Goal: Task Accomplishment & Management: Manage account settings

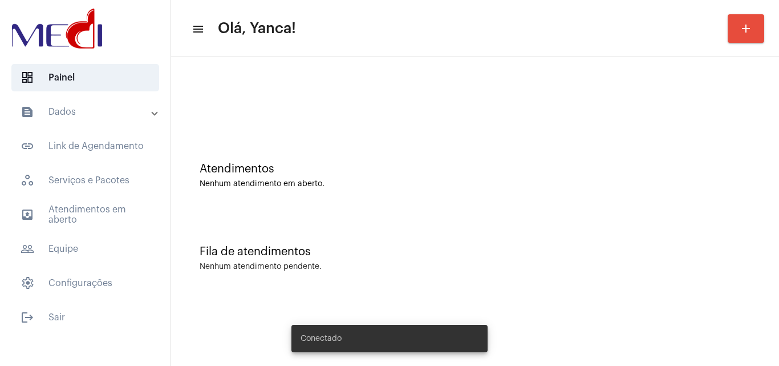
click at [104, 120] on mat-expansion-panel-header "text_snippet_outlined Dados" at bounding box center [89, 111] width 164 height 27
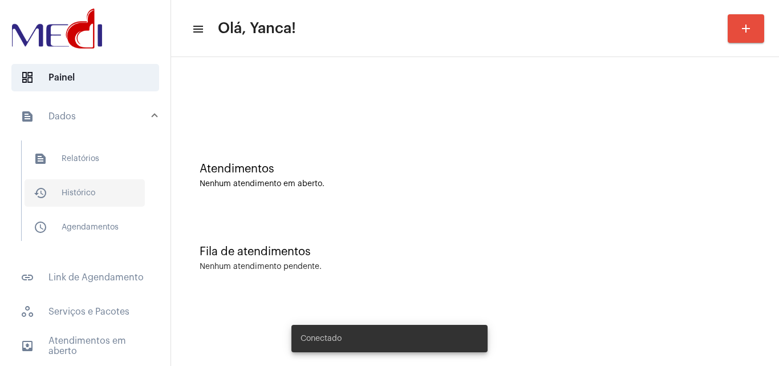
click at [95, 191] on span "history_outlined Histórico" at bounding box center [85, 192] width 120 height 27
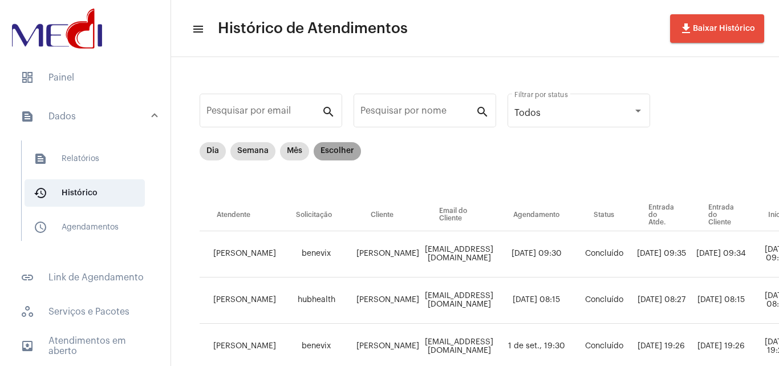
click at [337, 154] on mat-chip "Escolher" at bounding box center [337, 151] width 47 height 18
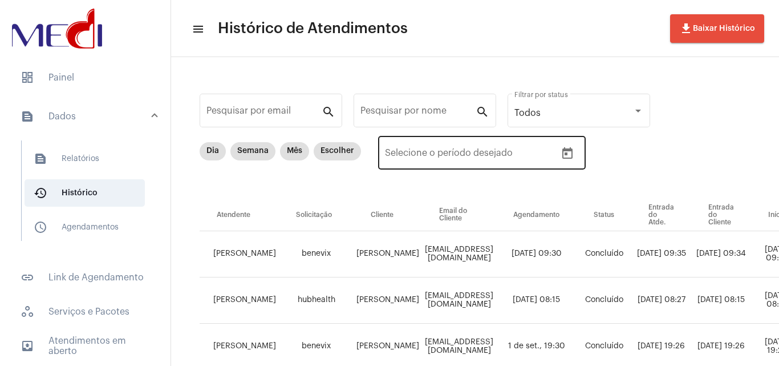
click at [570, 152] on icon "Open calendar" at bounding box center [568, 154] width 14 height 14
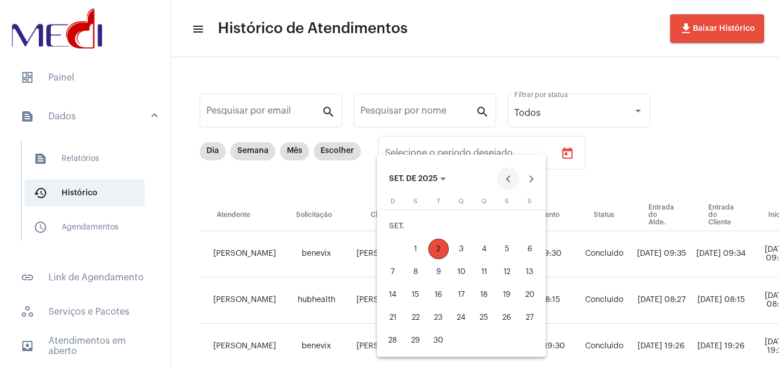
click at [511, 171] on button "Previous month" at bounding box center [508, 178] width 23 height 23
click at [507, 313] on div "29" at bounding box center [507, 317] width 21 height 21
type input "[DATE]"
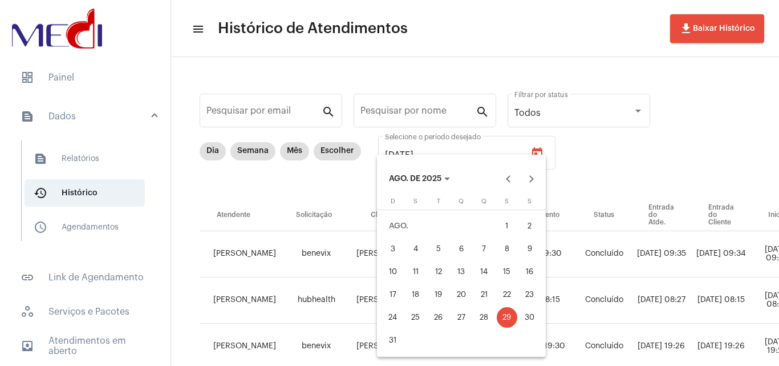
click at [507, 313] on div "29" at bounding box center [507, 317] width 21 height 21
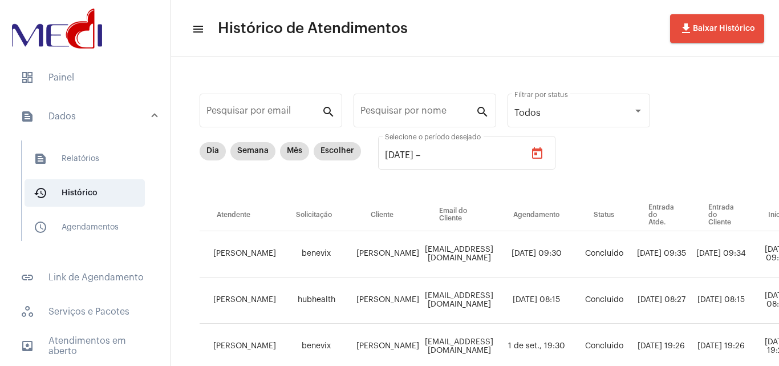
type input "[DATE]"
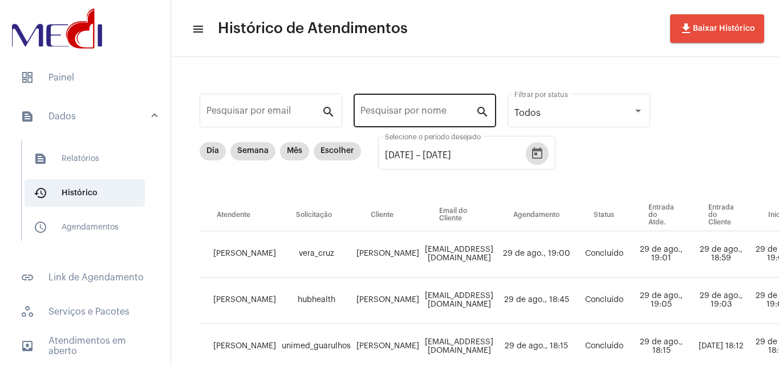
click at [407, 114] on input "Pesquisar por nome" at bounding box center [418, 113] width 115 height 10
paste input "[PERSON_NAME]"
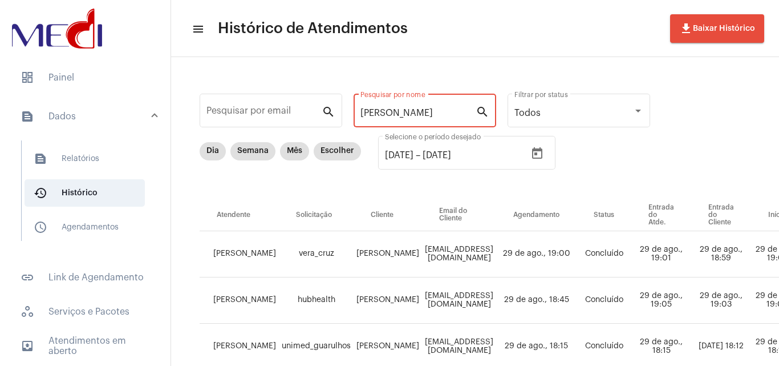
scroll to position [0, 1]
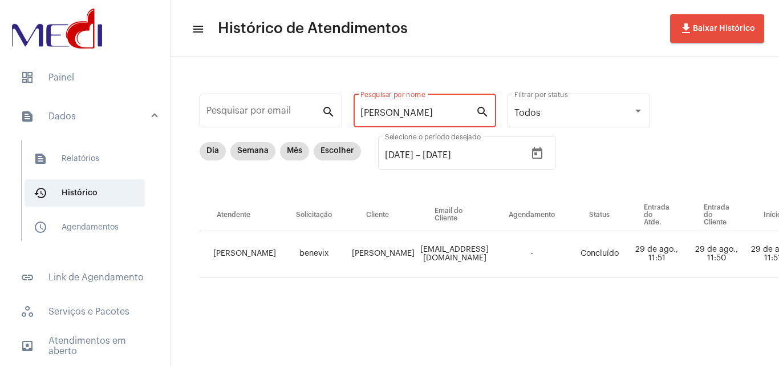
type input "[PERSON_NAME]"
drag, startPoint x: 432, startPoint y: 356, endPoint x: 560, endPoint y: 359, distance: 127.8
click at [560, 359] on mat-sidenav-content "menu Histórico de Atendimentos file_download Baixar Histórico Pesquisar por ema…" at bounding box center [475, 183] width 608 height 366
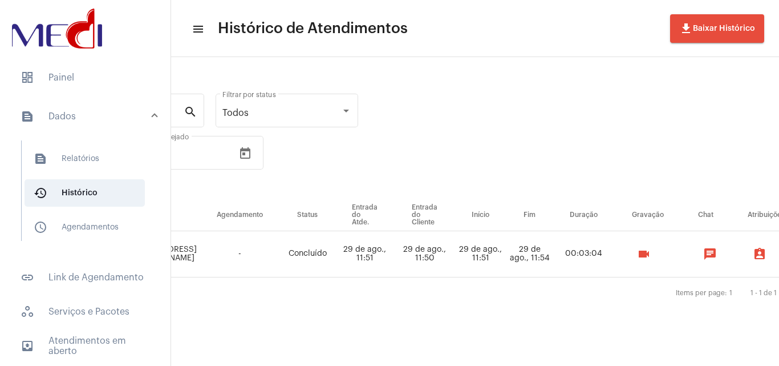
scroll to position [0, 404]
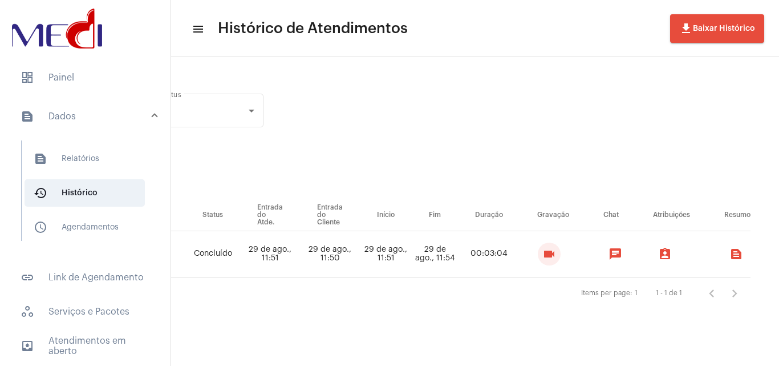
click at [549, 254] on mat-icon "videocam" at bounding box center [549, 254] width 14 height 14
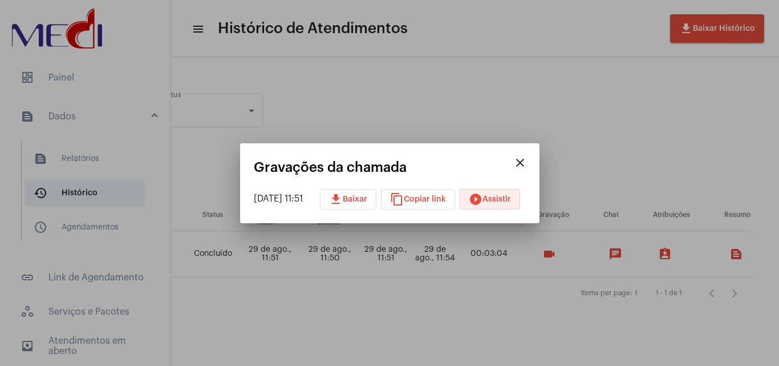
click at [511, 202] on span "play_circle_filled Assistir" at bounding box center [490, 199] width 42 height 8
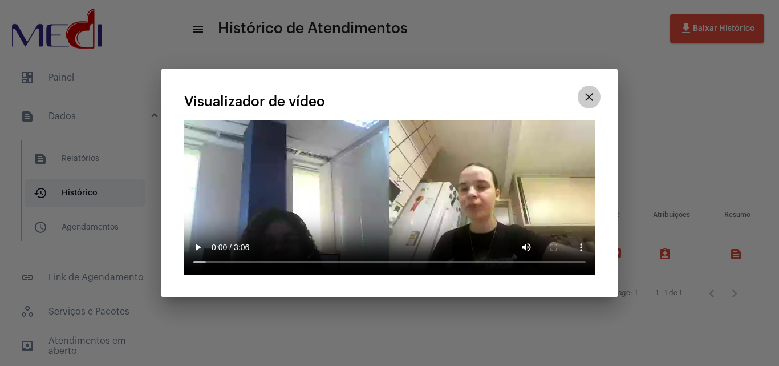
click at [596, 95] on button "close" at bounding box center [589, 97] width 23 height 23
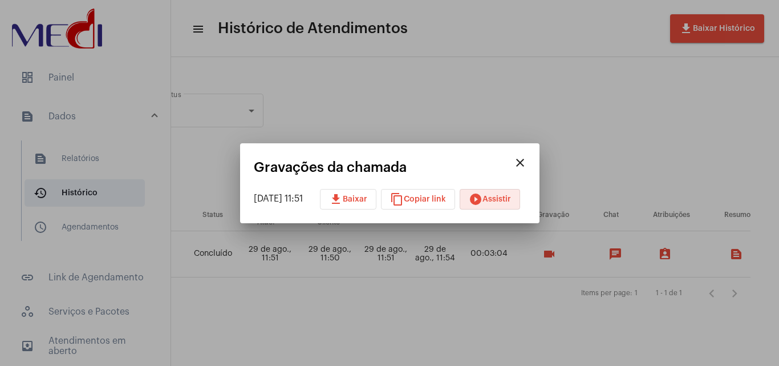
click at [442, 199] on span "content_copy Copiar link" at bounding box center [418, 199] width 56 height 8
click at [527, 76] on div at bounding box center [389, 183] width 779 height 366
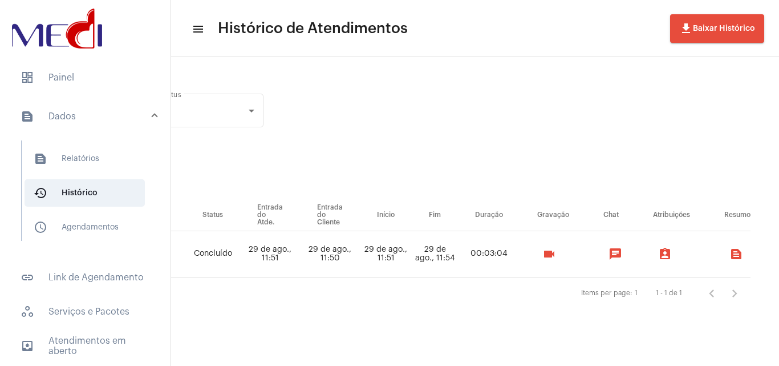
click at [95, 61] on mat-list "dashboard Painel text_snippet_outlined Dados text_snippet_outlined Relatórios h…" at bounding box center [85, 260] width 171 height 403
click at [97, 73] on span "dashboard Painel" at bounding box center [85, 77] width 148 height 27
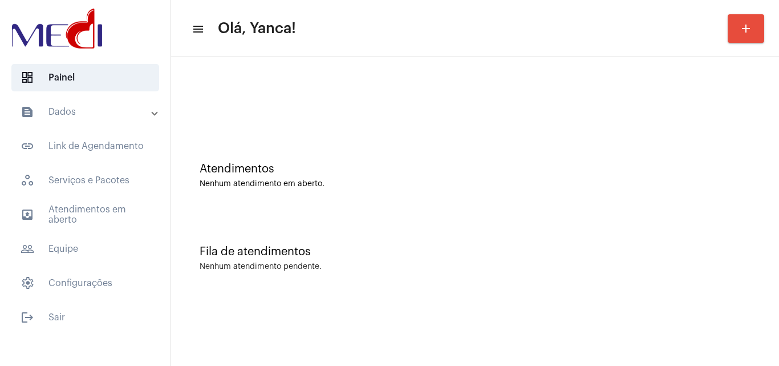
click at [107, 122] on mat-expansion-panel-header "text_snippet_outlined Dados" at bounding box center [89, 111] width 164 height 27
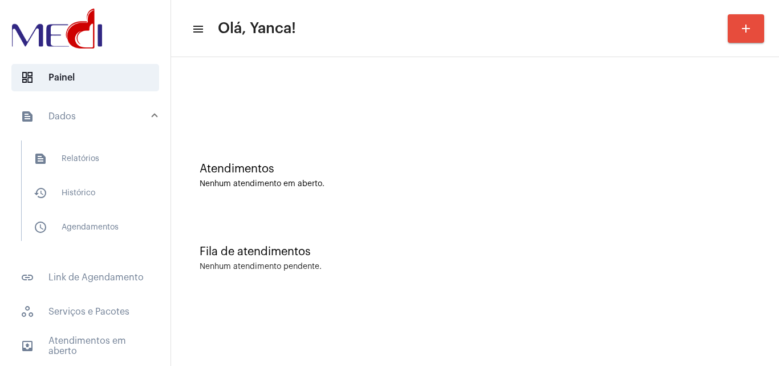
click at [104, 117] on mat-panel-title "text_snippet_outlined Dados" at bounding box center [87, 117] width 132 height 14
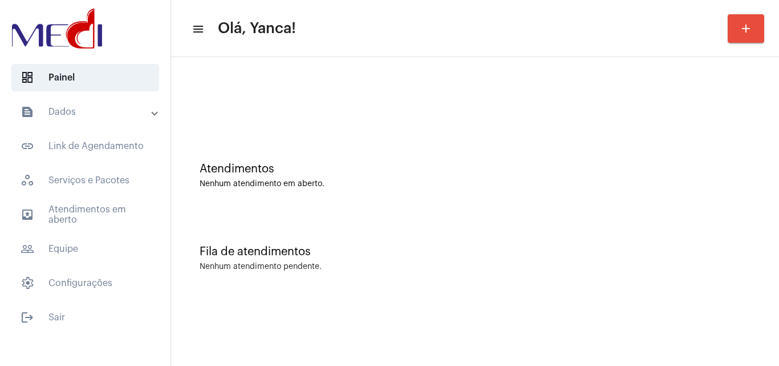
click at [82, 118] on mat-panel-title "text_snippet_outlined Dados" at bounding box center [87, 112] width 132 height 14
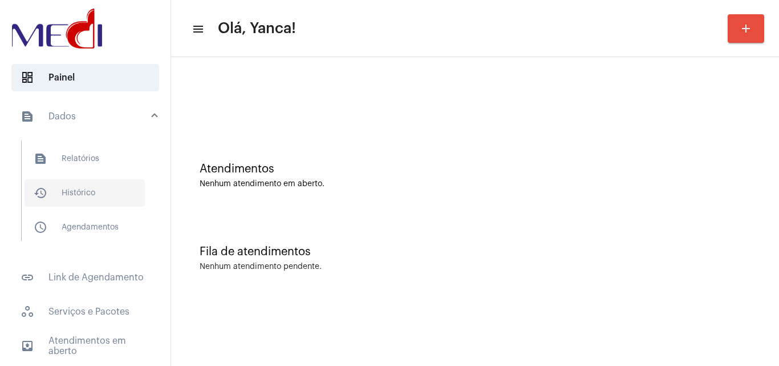
click at [113, 197] on span "history_outlined Histórico" at bounding box center [85, 192] width 120 height 27
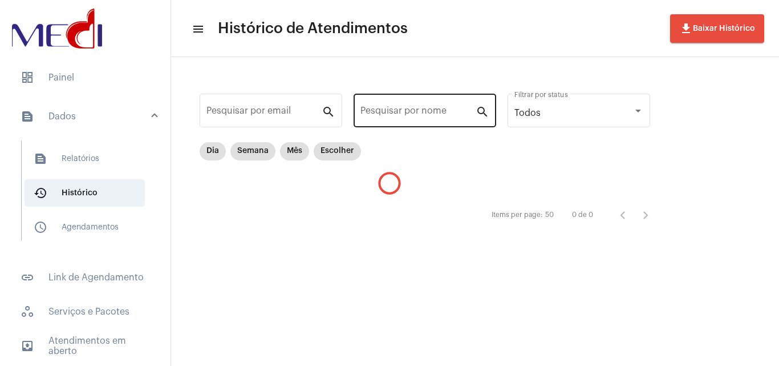
click at [404, 112] on input "Pesquisar por nome" at bounding box center [418, 113] width 115 height 10
click at [206, 141] on mat-form-field "Pesquisar por email search" at bounding box center [271, 116] width 143 height 51
click at [214, 151] on mat-chip "Dia" at bounding box center [213, 151] width 26 height 18
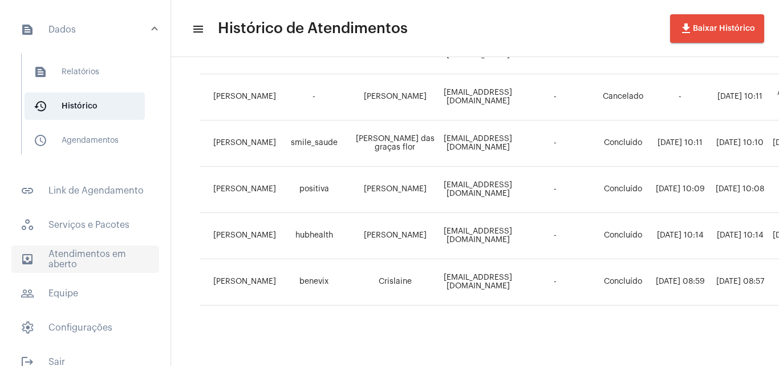
scroll to position [103, 0]
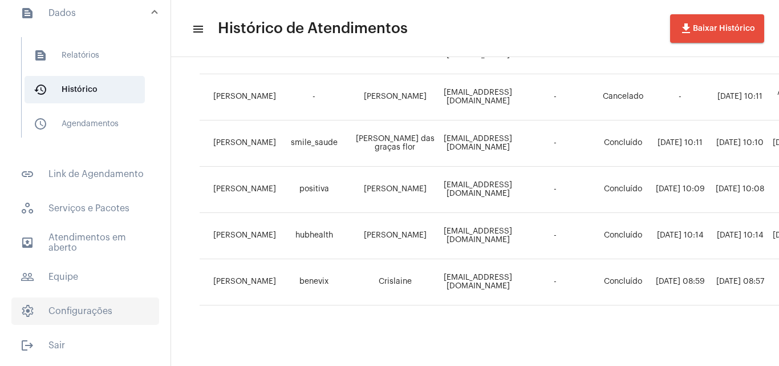
click at [74, 317] on span "settings Configurações" at bounding box center [85, 310] width 148 height 27
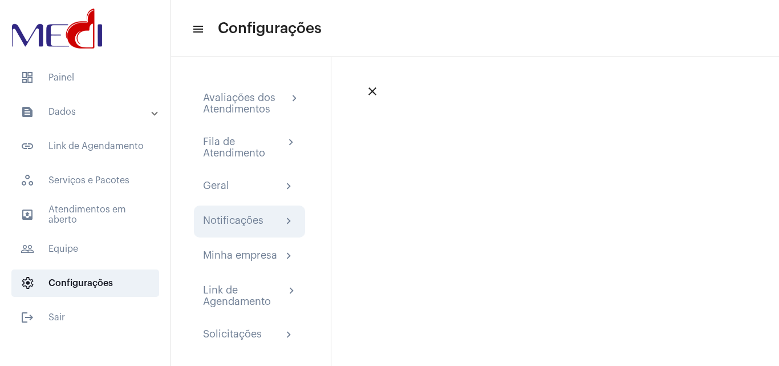
scroll to position [11, 0]
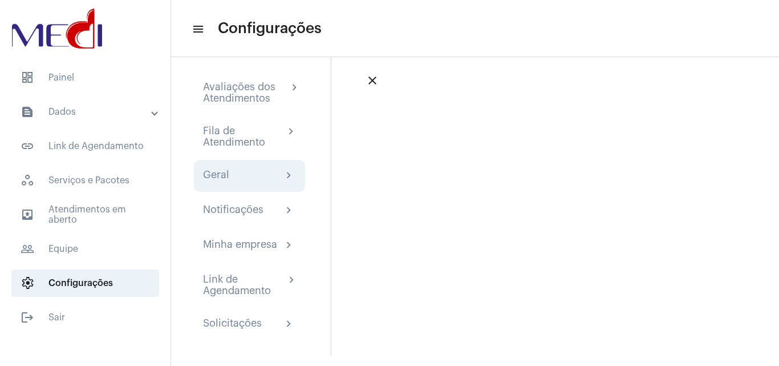
click at [256, 167] on div "Geral chevron_right" at bounding box center [249, 176] width 111 height 32
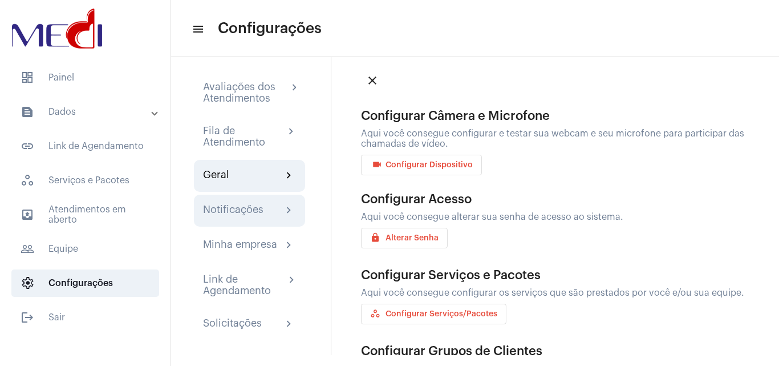
click at [252, 208] on div "Notificações" at bounding box center [233, 211] width 60 height 14
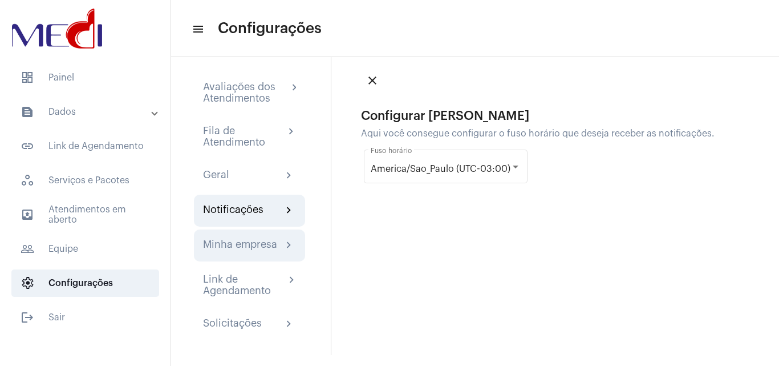
click at [242, 240] on div "Minha empresa" at bounding box center [240, 245] width 74 height 14
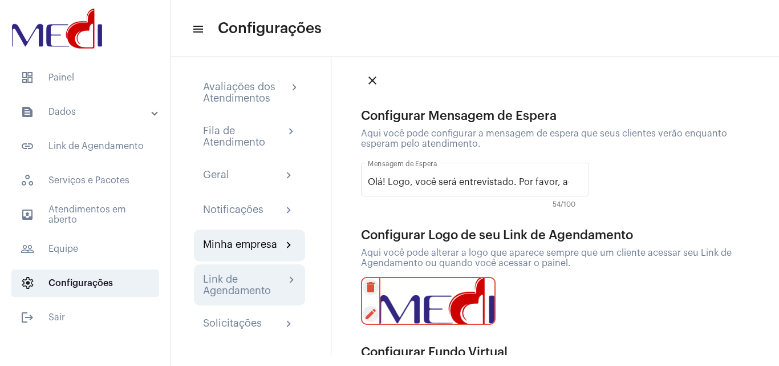
click at [256, 273] on div "Link de Agendamento" at bounding box center [244, 284] width 82 height 23
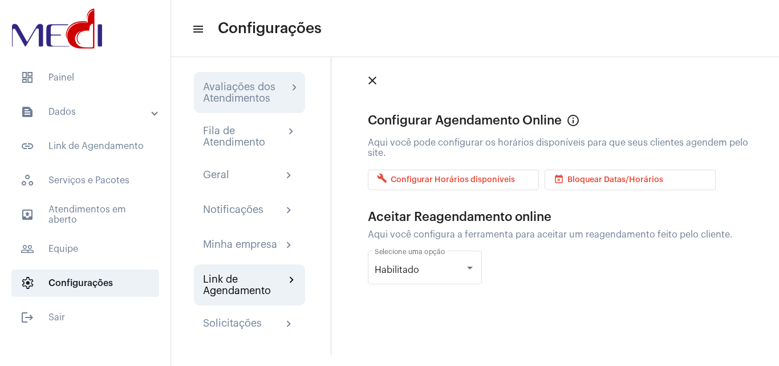
click at [259, 83] on div "Avaliações dos Atendimentos" at bounding box center [245, 92] width 85 height 23
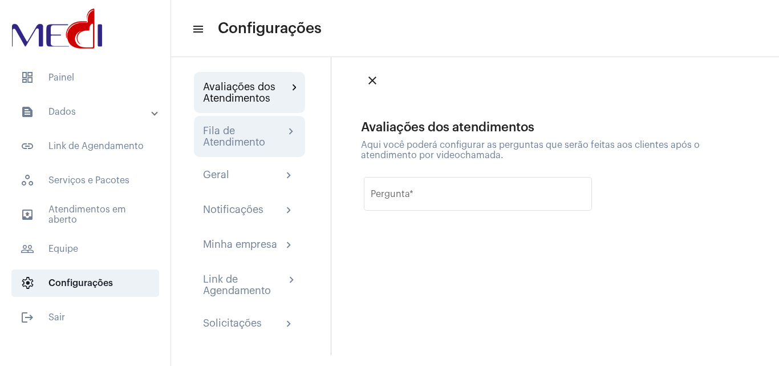
click at [250, 143] on div "Fila de Atendimento" at bounding box center [244, 136] width 82 height 23
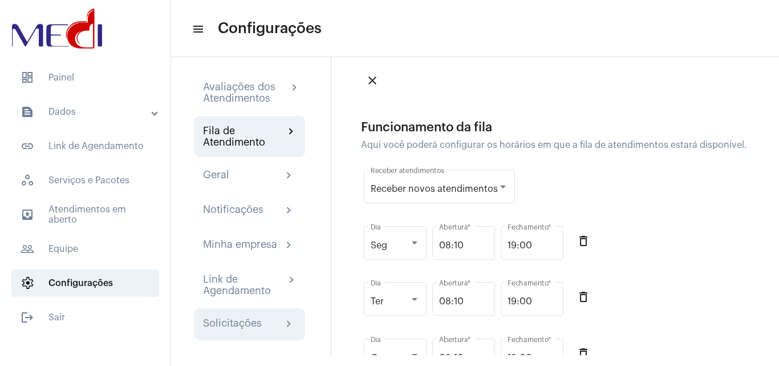
click at [233, 320] on div "Solicitações" at bounding box center [232, 324] width 59 height 14
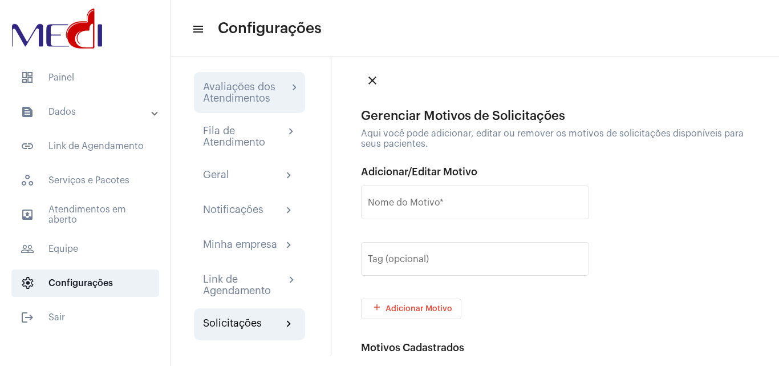
click at [230, 90] on div "Avaliações dos Atendimentos" at bounding box center [245, 92] width 85 height 23
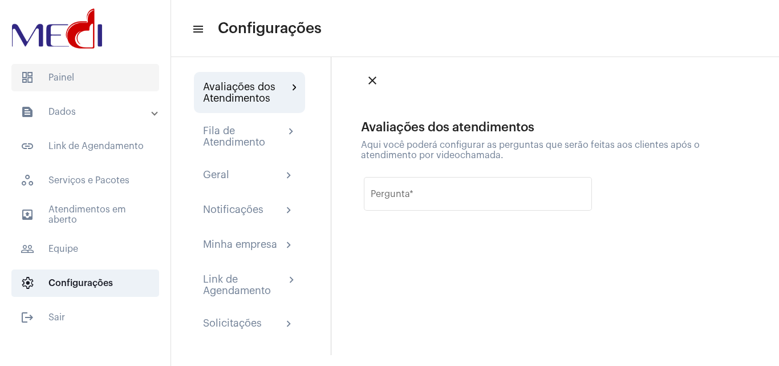
click at [77, 77] on span "dashboard Painel" at bounding box center [85, 77] width 148 height 27
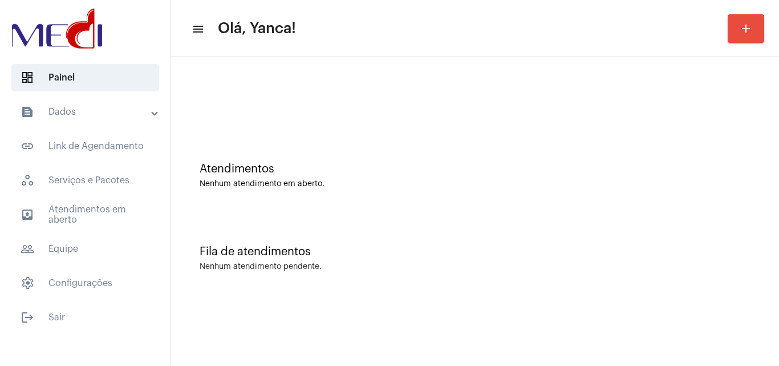
click at [82, 118] on mat-panel-title "text_snippet_outlined Dados" at bounding box center [87, 112] width 132 height 14
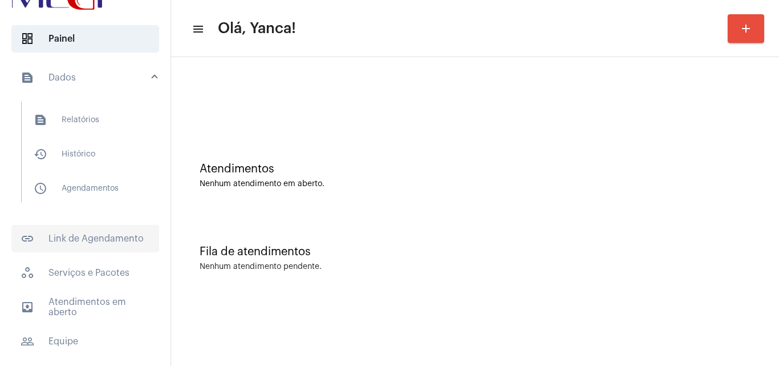
scroll to position [57, 0]
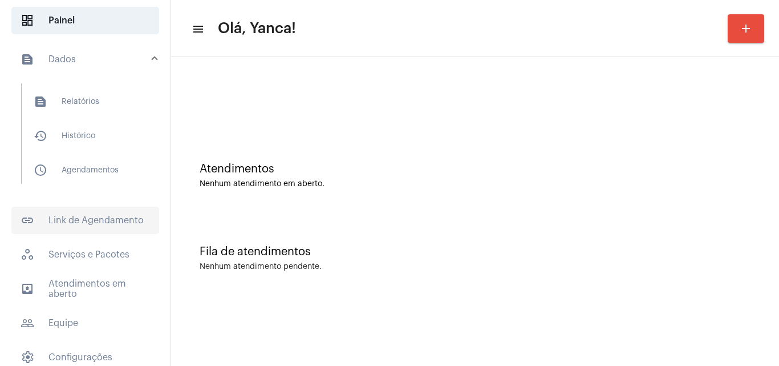
click at [110, 219] on span "link_outlined Link de Agendamento" at bounding box center [85, 219] width 148 height 27
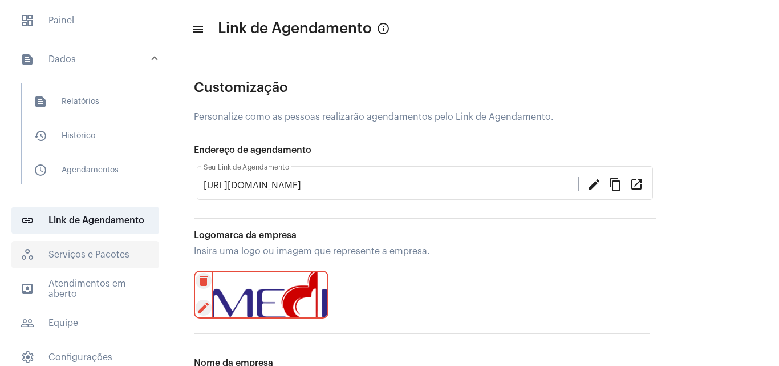
click at [96, 251] on span "workspaces_outlined Serviços e Pacotes" at bounding box center [85, 254] width 148 height 27
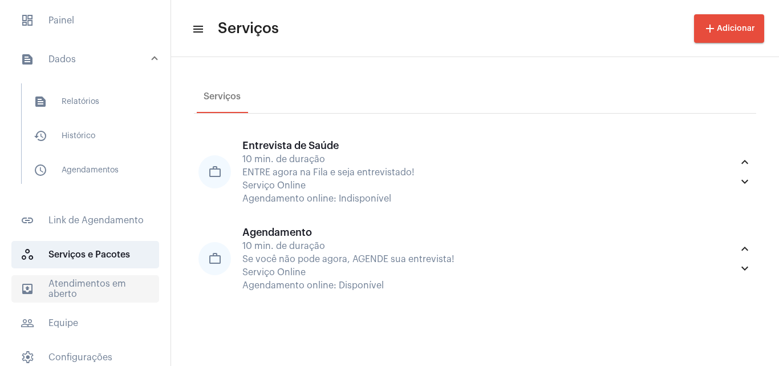
click at [95, 287] on span "outbox_outline Atendimentos em aberto" at bounding box center [85, 288] width 148 height 27
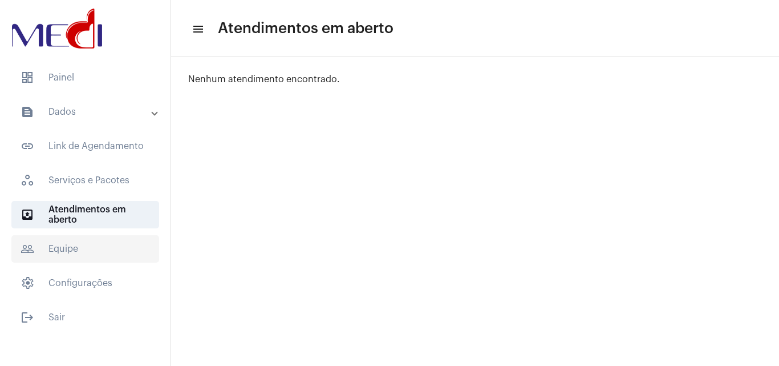
click at [88, 246] on span "people_outline Equipe" at bounding box center [85, 248] width 148 height 27
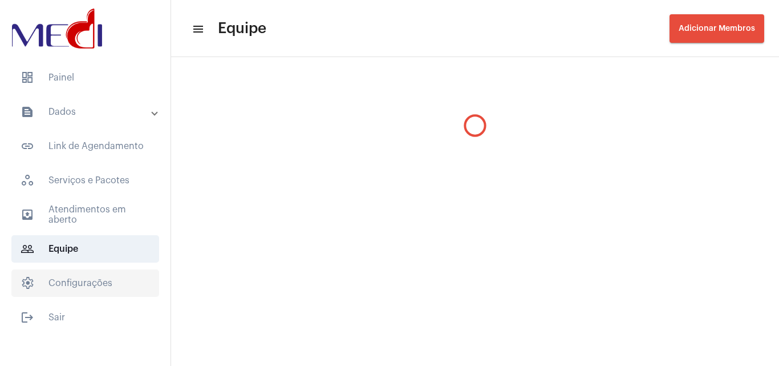
click at [80, 283] on span "settings Configurações" at bounding box center [85, 282] width 148 height 27
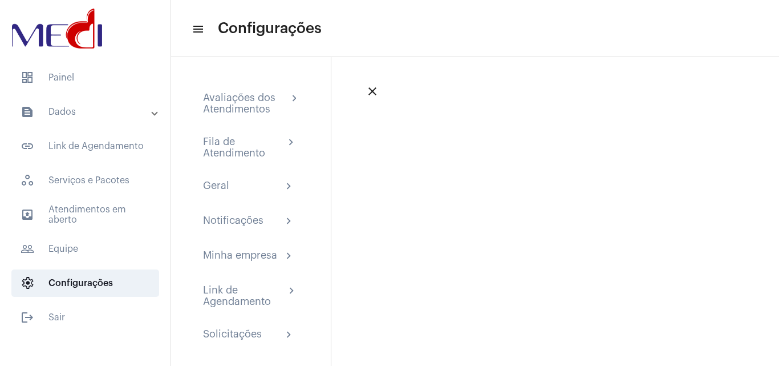
click at [71, 108] on mat-panel-title "text_snippet_outlined Dados" at bounding box center [87, 112] width 132 height 14
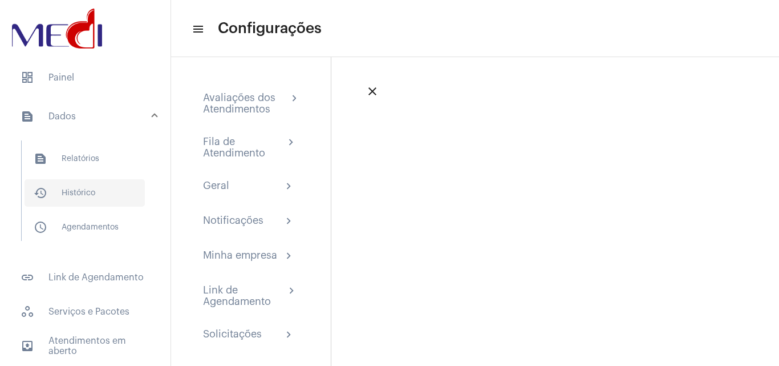
click at [65, 192] on span "history_outlined Histórico" at bounding box center [85, 192] width 120 height 27
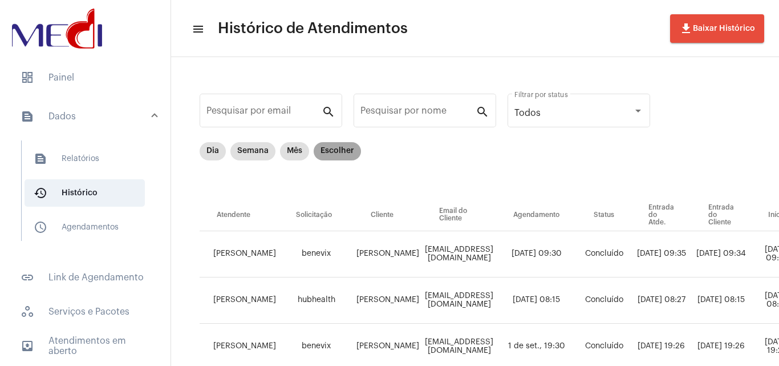
click at [342, 157] on mat-chip "Escolher" at bounding box center [337, 151] width 47 height 18
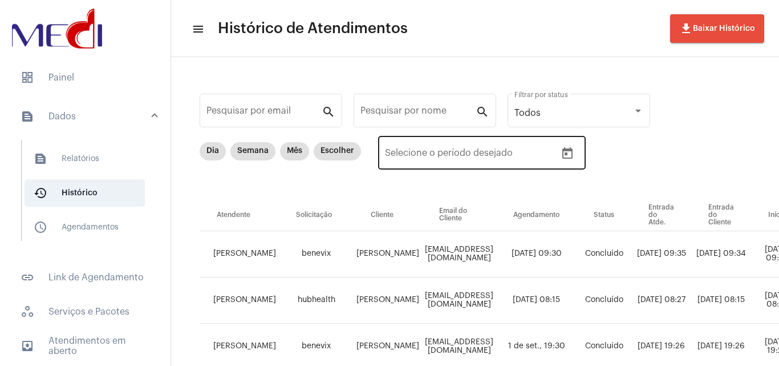
click at [572, 158] on button "Open calendar" at bounding box center [567, 153] width 23 height 23
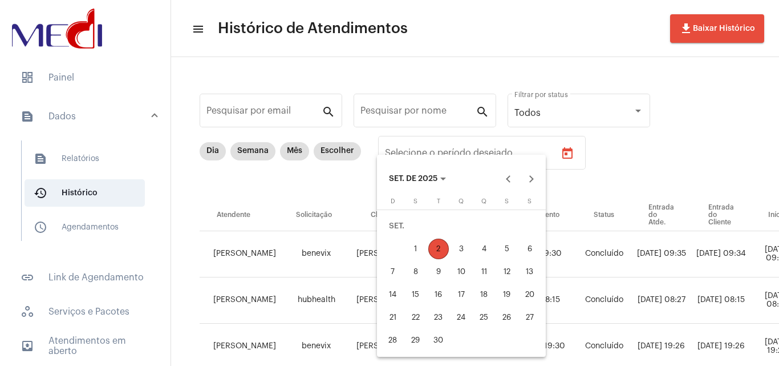
click at [520, 184] on div "SET. DE 2025" at bounding box center [461, 178] width 163 height 23
click at [511, 177] on button "Previous month" at bounding box center [508, 178] width 23 height 23
click at [509, 222] on div "1" at bounding box center [507, 226] width 21 height 21
type input "[DATE]"
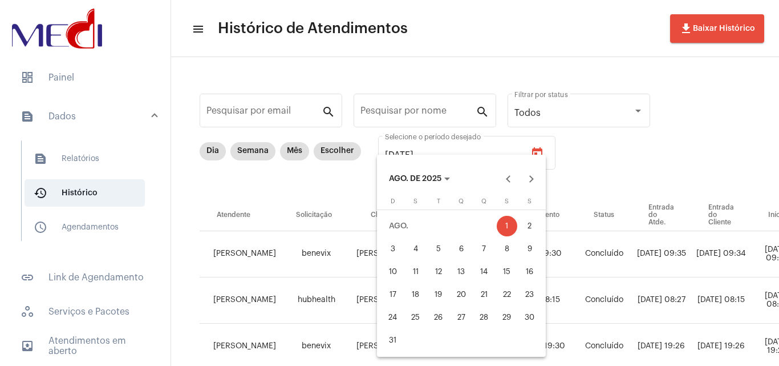
click at [394, 345] on div "31" at bounding box center [393, 340] width 21 height 21
type input "[DATE]"
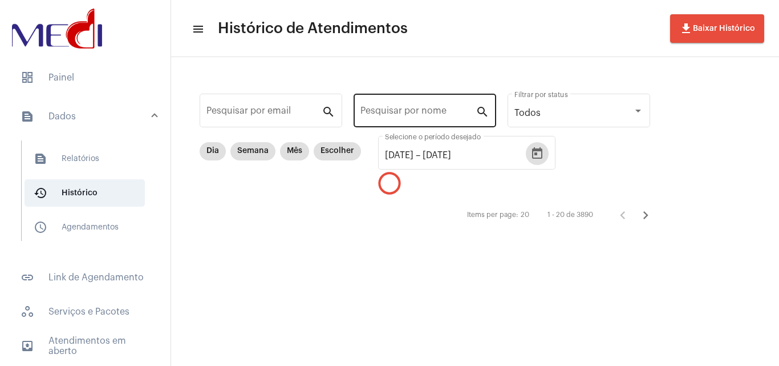
click at [420, 117] on input "Pesquisar por nome" at bounding box center [418, 113] width 115 height 10
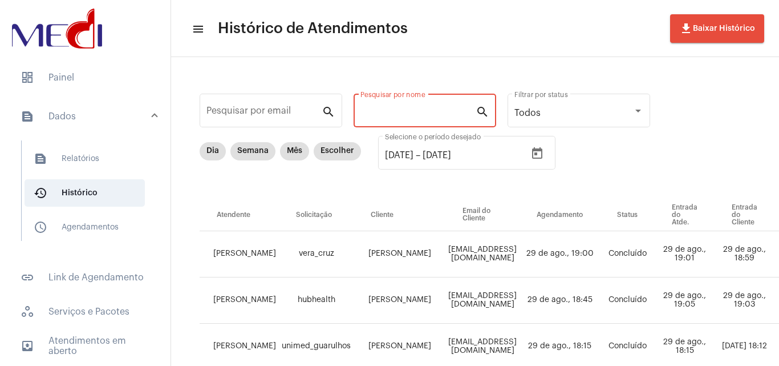
paste input "97600000009170"
type input "97600000009170"
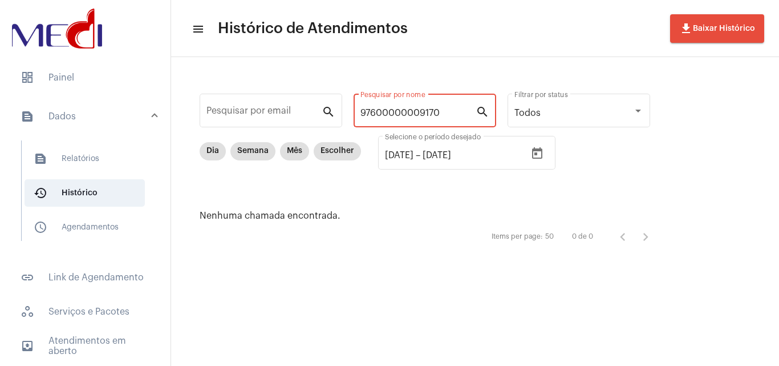
drag, startPoint x: 444, startPoint y: 112, endPoint x: 132, endPoint y: 53, distance: 316.9
click at [146, 74] on mat-sidenav-container "dashboard Painel text_snippet_outlined Dados text_snippet_outlined Relatórios h…" at bounding box center [389, 183] width 779 height 366
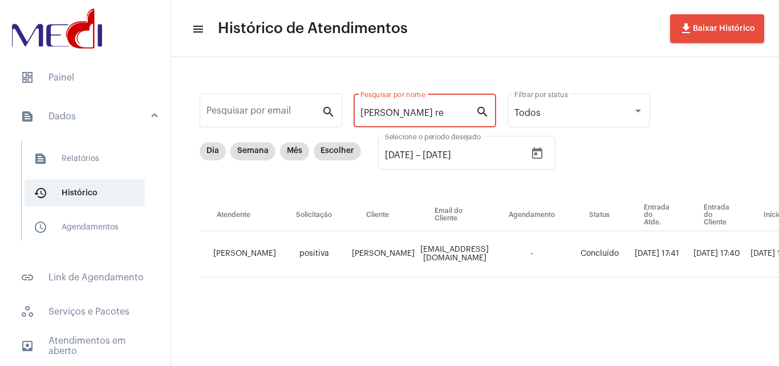
type input "[PERSON_NAME] re"
drag, startPoint x: 321, startPoint y: 250, endPoint x: 517, endPoint y: 363, distance: 225.9
click at [549, 253] on tr "[PERSON_NAME] positiva [PERSON_NAME] [EMAIL_ADDRESS][DOMAIN_NAME] - Concluído […" at bounding box center [669, 254] width 938 height 46
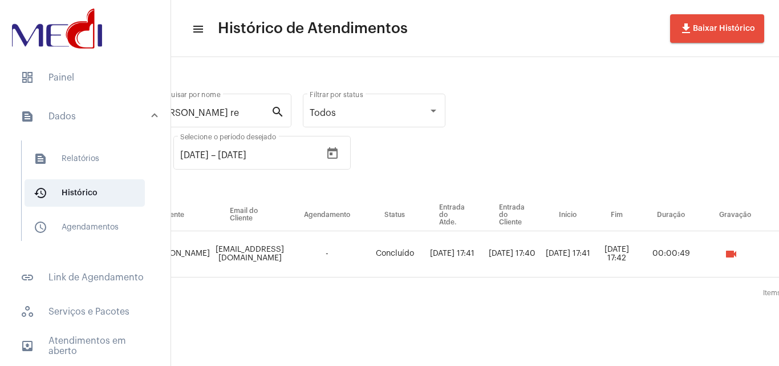
scroll to position [0, 414]
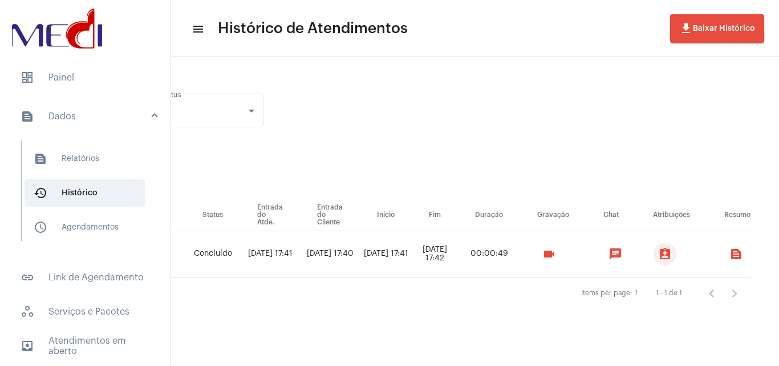
click at [666, 254] on mat-icon "assignment_ind" at bounding box center [665, 254] width 14 height 14
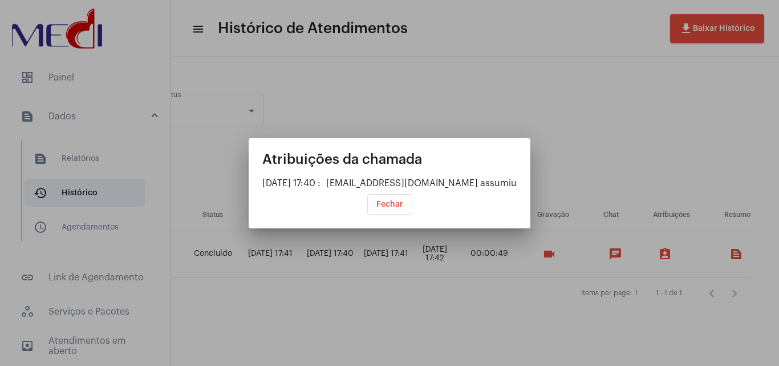
drag, startPoint x: 295, startPoint y: 182, endPoint x: 633, endPoint y: 180, distance: 337.1
click at [633, 180] on div "Atribuições da chamada [DATE] 17:40 : [EMAIL_ADDRESS][DOMAIN_NAME] assumiu Fech…" at bounding box center [389, 183] width 779 height 366
click at [472, 186] on div "[EMAIL_ADDRESS][DOMAIN_NAME] assumiu" at bounding box center [421, 183] width 191 height 10
click at [599, 140] on div at bounding box center [389, 183] width 779 height 366
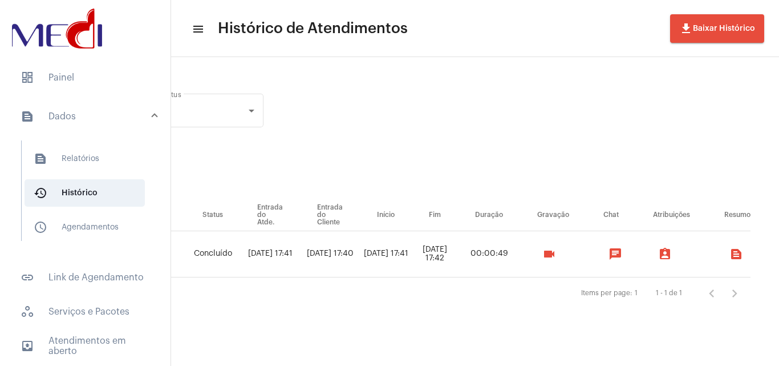
drag, startPoint x: 553, startPoint y: 356, endPoint x: 480, endPoint y: 367, distance: 74.5
click at [480, 365] on html "dashboard Painel text_snippet_outlined Dados text_snippet_outlined Relatórios h…" at bounding box center [389, 183] width 779 height 366
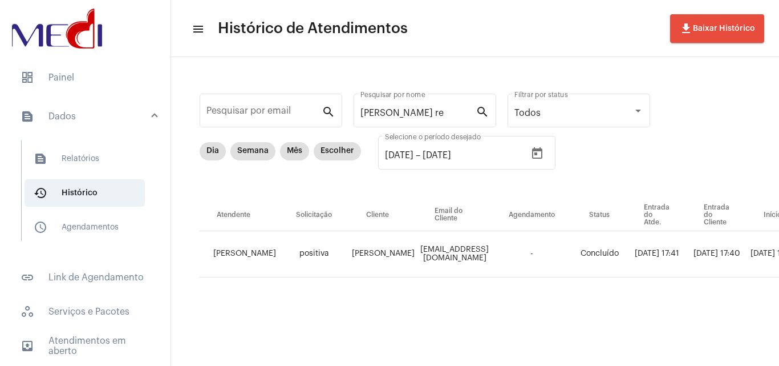
drag, startPoint x: 399, startPoint y: 252, endPoint x: 541, endPoint y: 250, distance: 142.0
click at [541, 250] on tr "[PERSON_NAME] positiva [PERSON_NAME] [EMAIL_ADDRESS][DOMAIN_NAME] - Concluído […" at bounding box center [669, 254] width 938 height 46
copy td "[EMAIL_ADDRESS][DOMAIN_NAME]"
drag, startPoint x: 421, startPoint y: 112, endPoint x: 175, endPoint y: 101, distance: 246.1
click at [176, 102] on div "Pesquisar por email search [PERSON_NAME] re Pesquisar por nome search Todos Fil…" at bounding box center [475, 197] width 608 height 281
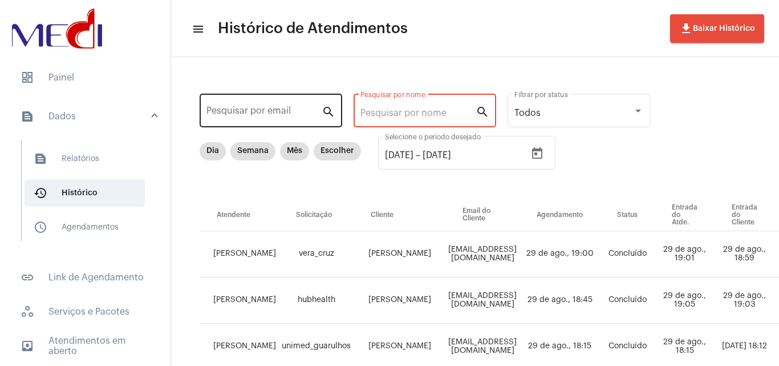
click at [235, 115] on input "Pesquisar por email" at bounding box center [263, 113] width 115 height 10
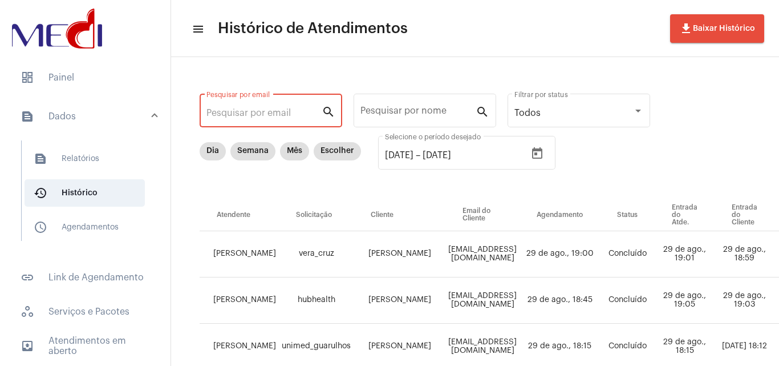
paste input "[EMAIL_ADDRESS][DOMAIN_NAME]"
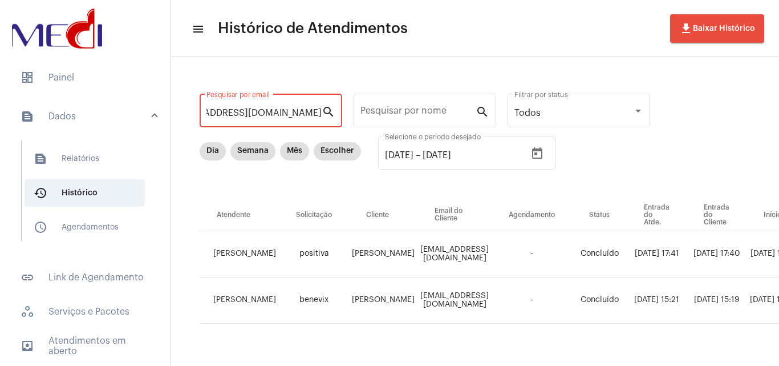
scroll to position [0, 2]
type input "[EMAIL_ADDRESS][DOMAIN_NAME]"
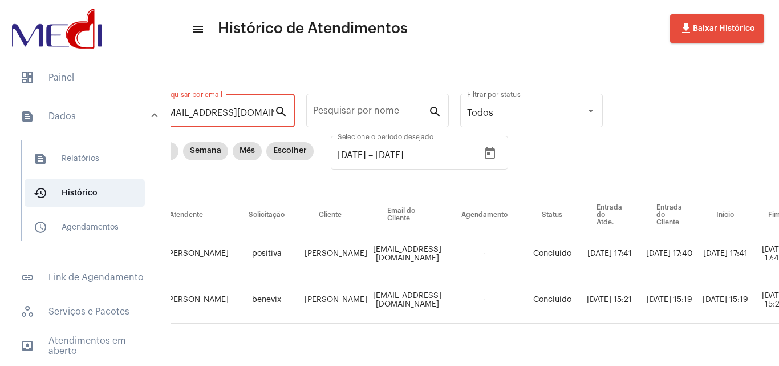
scroll to position [0, 0]
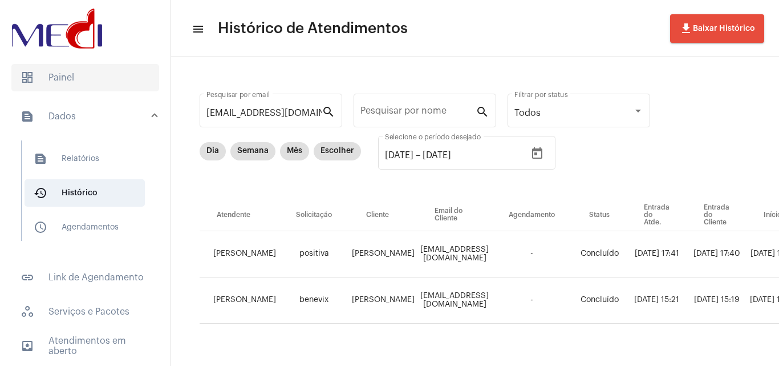
click at [110, 79] on span "dashboard Painel" at bounding box center [85, 77] width 148 height 27
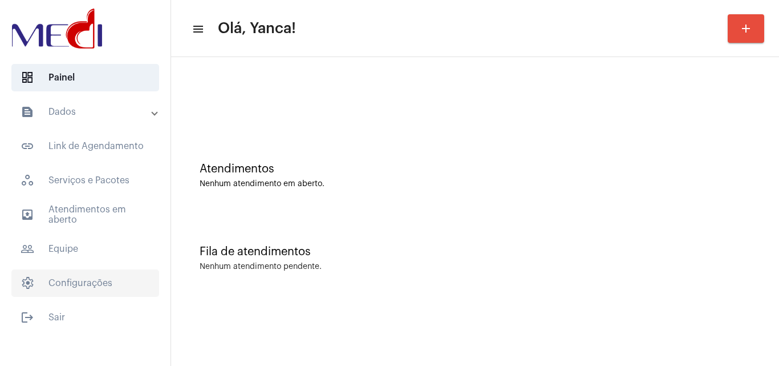
click at [94, 280] on span "settings Configurações" at bounding box center [85, 282] width 148 height 27
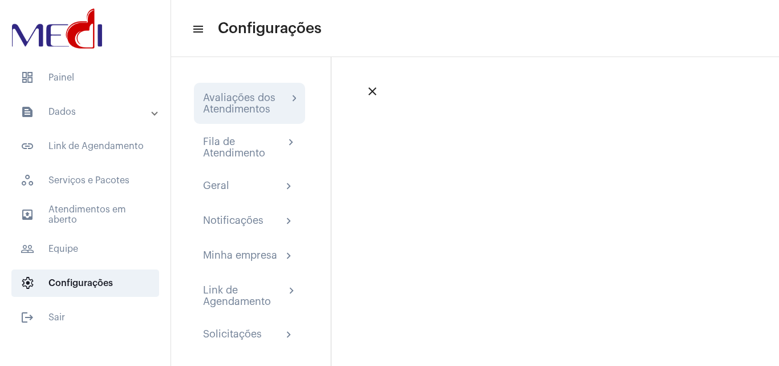
click at [249, 113] on div "Avaliações dos Atendimentos" at bounding box center [245, 103] width 85 height 23
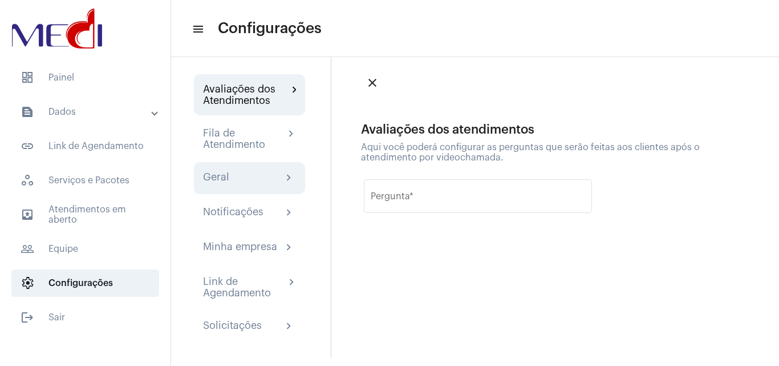
scroll to position [11, 0]
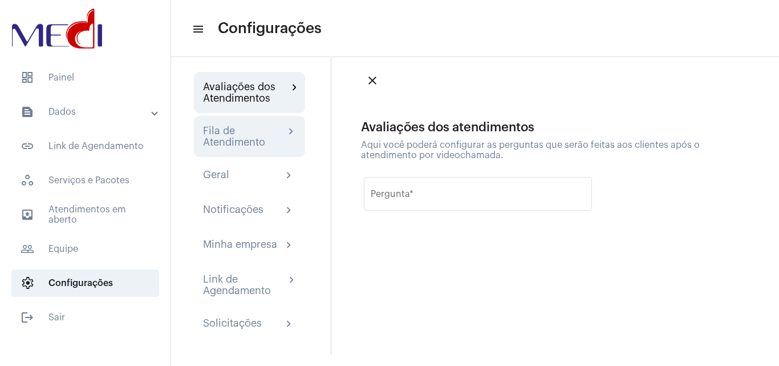
click at [252, 135] on div "Fila de Atendimento" at bounding box center [244, 136] width 82 height 23
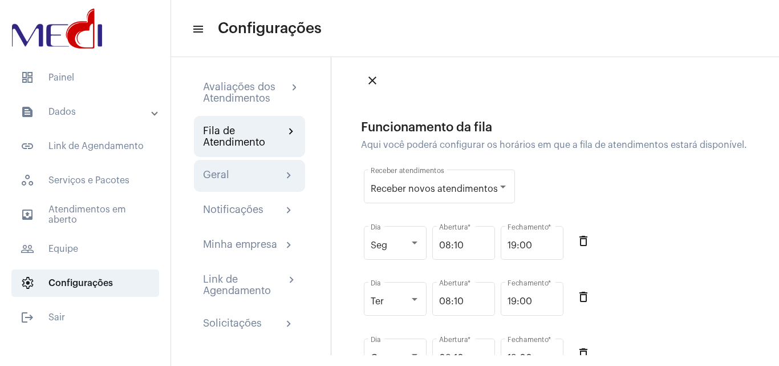
click at [240, 171] on div "Geral chevron_right" at bounding box center [249, 176] width 93 height 14
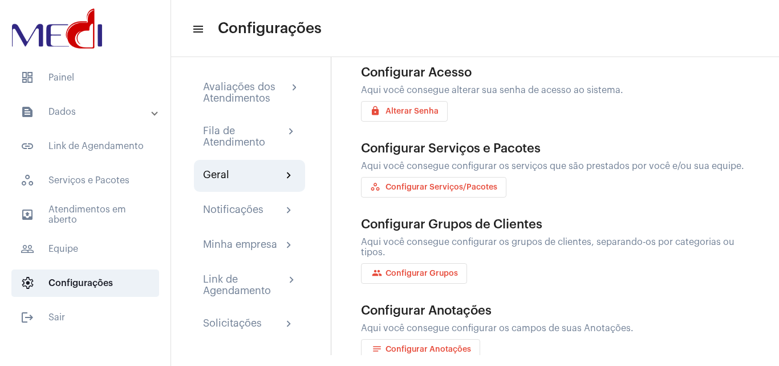
scroll to position [88, 0]
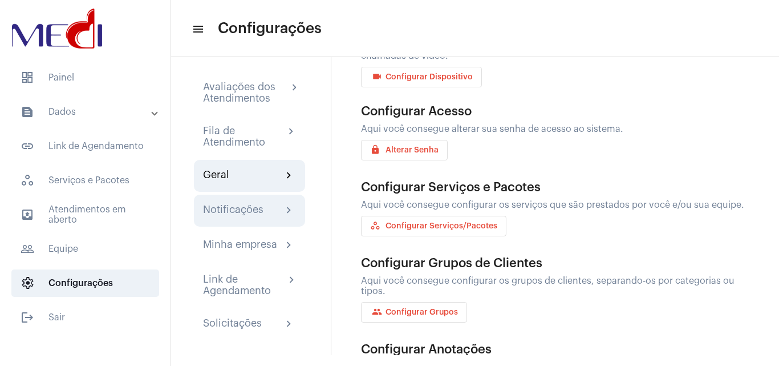
click at [249, 217] on div "Notificações chevron_right" at bounding box center [249, 211] width 111 height 32
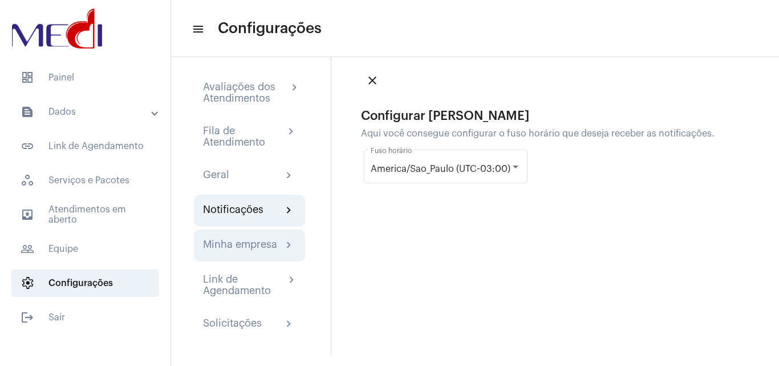
click at [242, 250] on div "Minha empresa" at bounding box center [240, 245] width 74 height 14
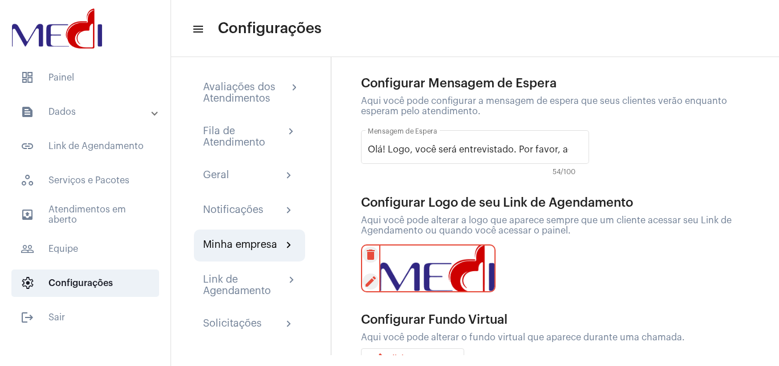
scroll to position [302, 0]
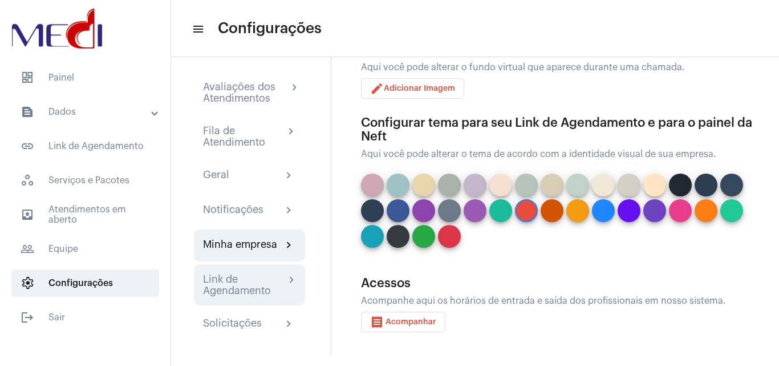
click at [257, 278] on div "Link de Agendamento" at bounding box center [244, 284] width 82 height 23
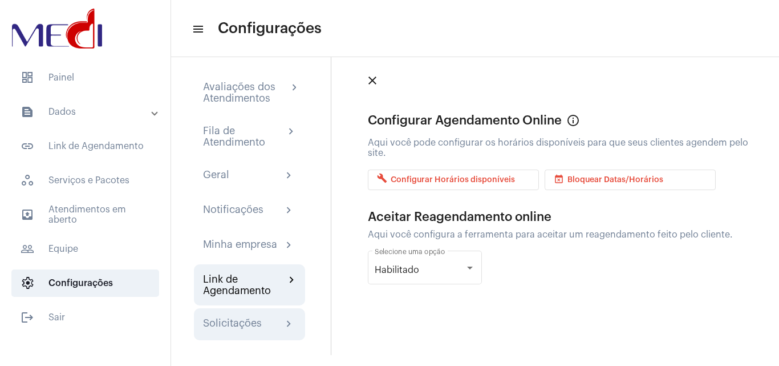
click at [262, 324] on div "Solicitações chevron_right" at bounding box center [249, 324] width 93 height 14
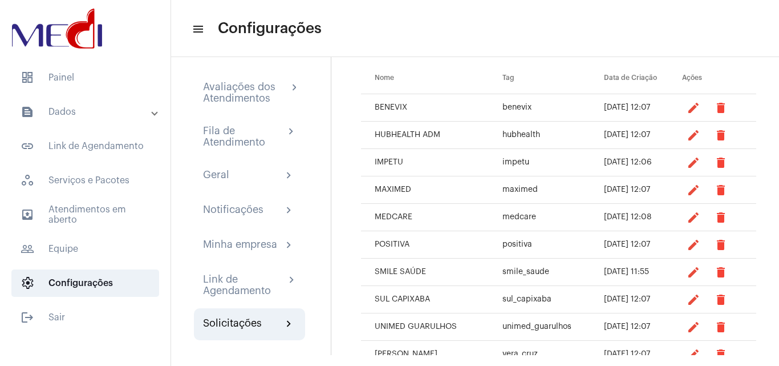
scroll to position [335, 0]
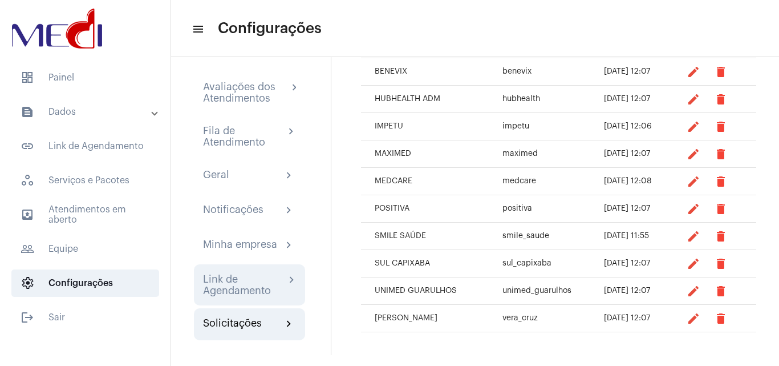
click at [274, 276] on div "Link de Agendamento" at bounding box center [244, 284] width 82 height 23
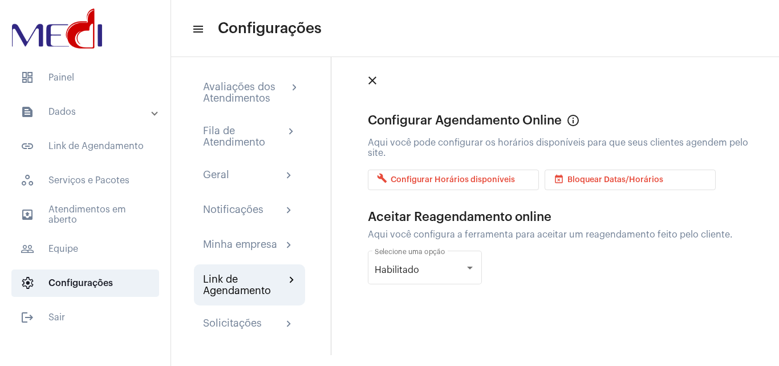
click at [251, 229] on div "Avaliações dos Atendimentos chevron_right Fila de Atendimento chevron_right Ger…" at bounding box center [251, 205] width 160 height 319
click at [95, 77] on span "dashboard Painel" at bounding box center [85, 77] width 148 height 27
